Goal: Understand process/instructions: Learn how to perform a task or action

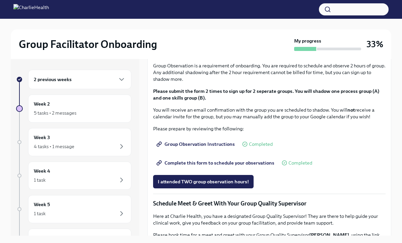
scroll to position [339, 0]
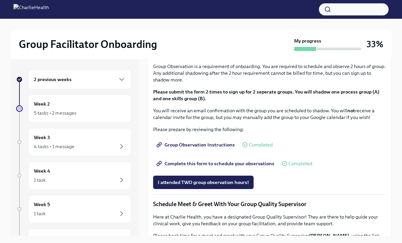
click at [186, 20] on button "I completed these three Docebo courses!" at bounding box center [203, 12] width 100 height 13
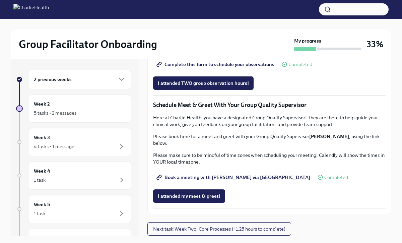
scroll to position [612, 0]
click at [194, 232] on button "Next task : Week Two: Core Processes (~1.25 hours to complete)" at bounding box center [219, 228] width 144 height 13
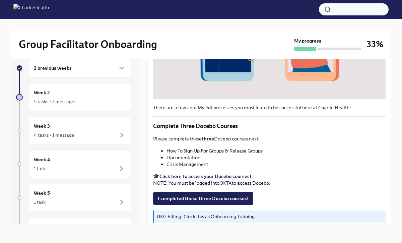
scroll to position [223, 0]
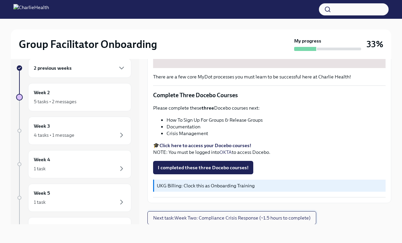
click at [203, 213] on button "Next task : Week Two: Compliance Crisis Response (~1.5 hours to complete)" at bounding box center [231, 217] width 169 height 13
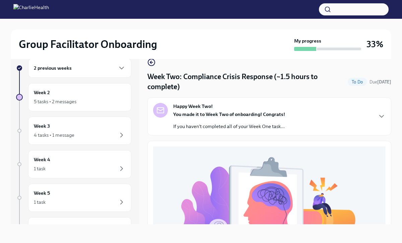
click at [210, 123] on p "If you haven't completed all of your Week One task..." at bounding box center [229, 126] width 112 height 7
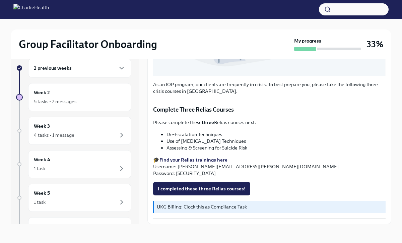
scroll to position [428, 0]
click at [68, 97] on div "Week 2 5 tasks • 2 messages" at bounding box center [80, 97] width 92 height 17
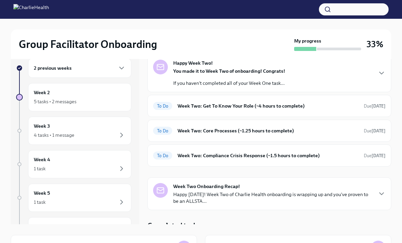
scroll to position [31, 0]
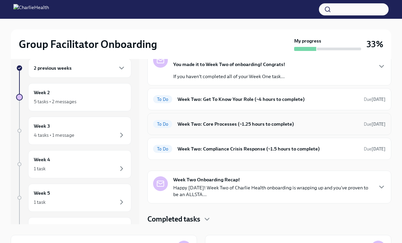
click at [199, 125] on h6 "Week Two: Core Processes (~1.25 hours to complete)" at bounding box center [268, 123] width 181 height 7
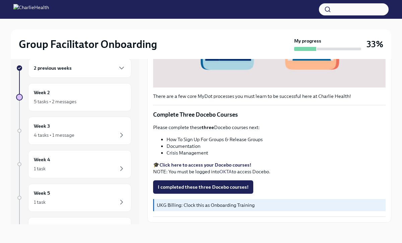
scroll to position [223, 0]
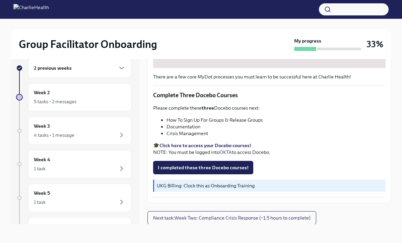
click at [199, 105] on p "Please complete these three Docebo courses next:" at bounding box center [269, 108] width 233 height 7
